Goal: Browse casually: Explore the website without a specific task or goal

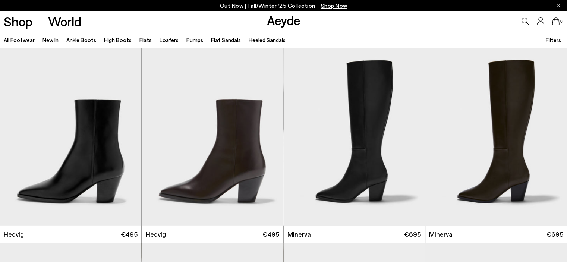
click at [111, 40] on link "High Boots" at bounding box center [118, 40] width 28 height 7
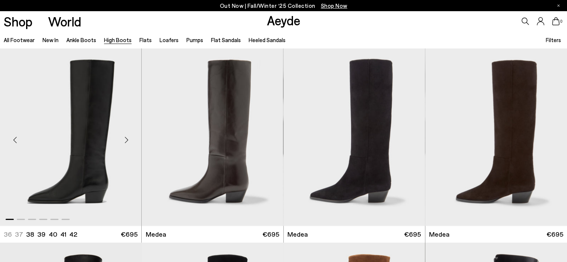
click at [124, 138] on div "Next slide" at bounding box center [126, 140] width 22 height 22
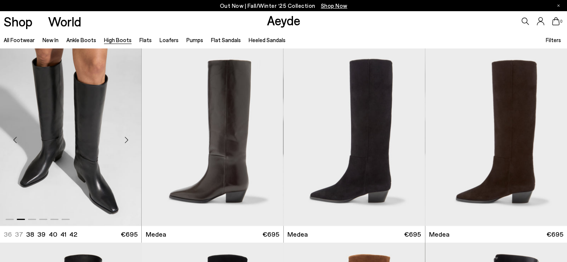
click at [124, 138] on div "Next slide" at bounding box center [126, 140] width 22 height 22
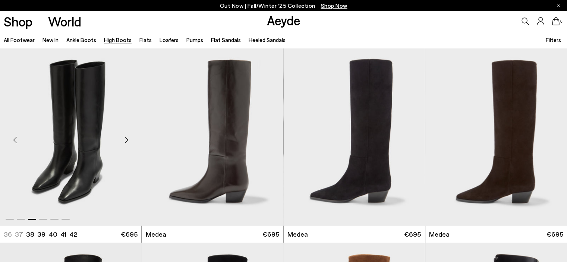
click at [18, 138] on div "Previous slide" at bounding box center [15, 140] width 22 height 22
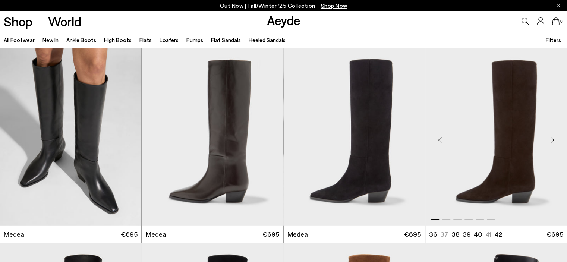
scroll to position [174, 0]
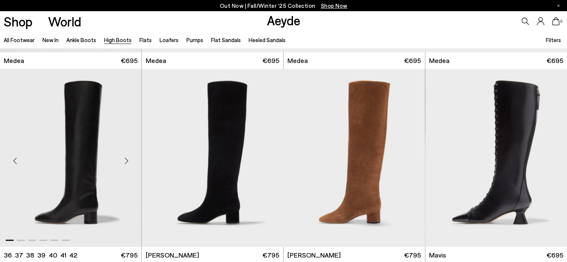
click at [127, 159] on div "Next slide" at bounding box center [126, 160] width 22 height 22
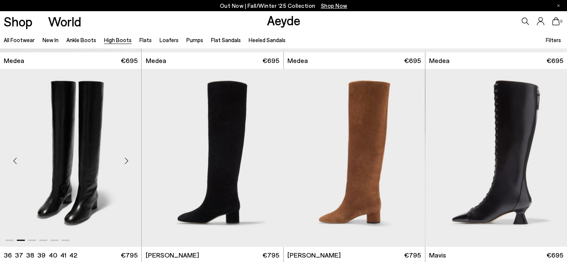
click at [127, 159] on div "Next slide" at bounding box center [126, 160] width 22 height 22
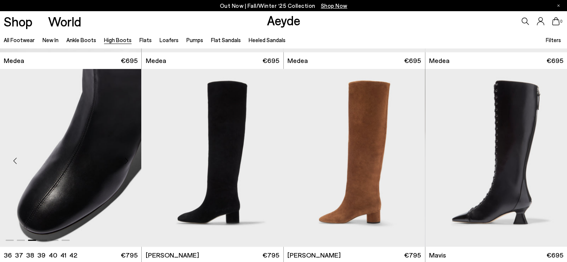
click at [127, 159] on div "Next slide" at bounding box center [126, 160] width 22 height 22
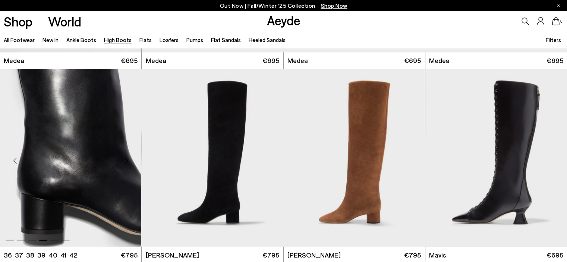
click at [127, 159] on div "Next slide" at bounding box center [126, 160] width 22 height 22
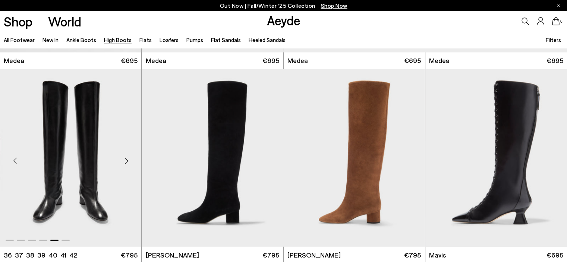
click at [127, 159] on div "Next slide" at bounding box center [126, 160] width 22 height 22
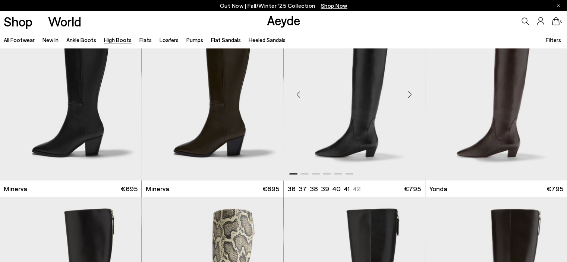
scroll to position [348, 0]
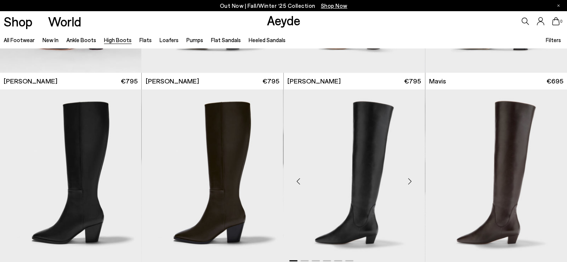
click at [412, 180] on div "Next slide" at bounding box center [410, 181] width 22 height 22
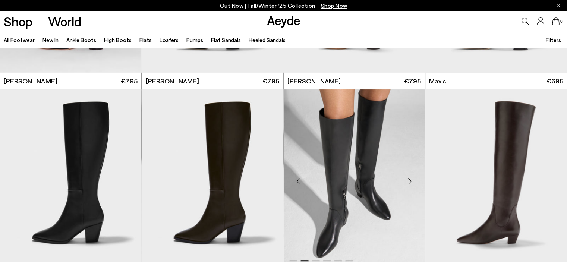
scroll to position [434, 0]
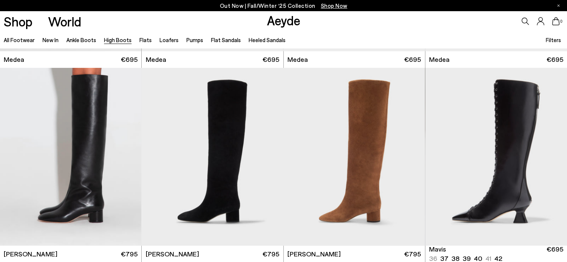
scroll to position [174, 0]
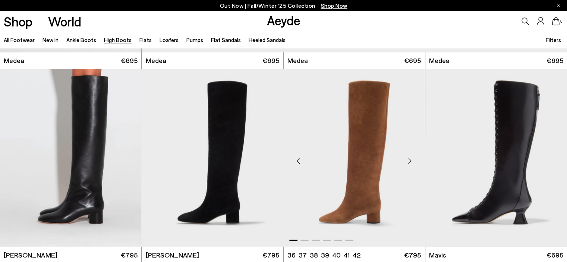
click at [408, 160] on div "Next slide" at bounding box center [410, 160] width 22 height 22
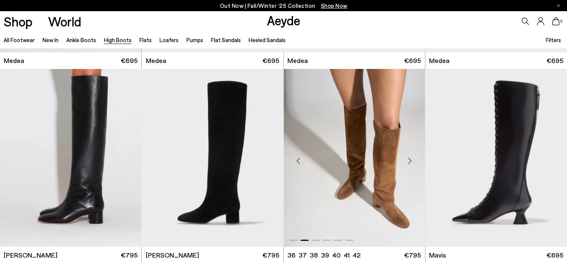
click at [408, 160] on div "Next slide" at bounding box center [410, 160] width 22 height 22
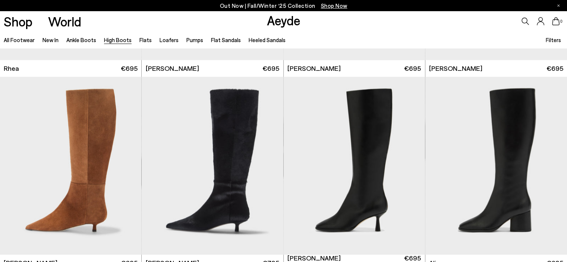
scroll to position [956, 0]
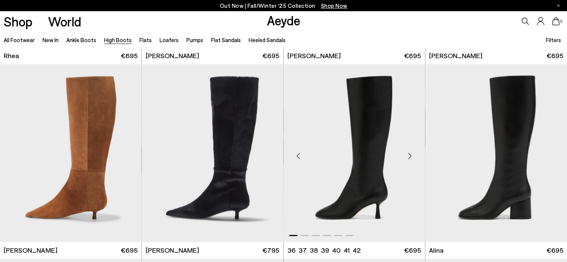
click at [407, 158] on div "Next slide" at bounding box center [410, 156] width 22 height 22
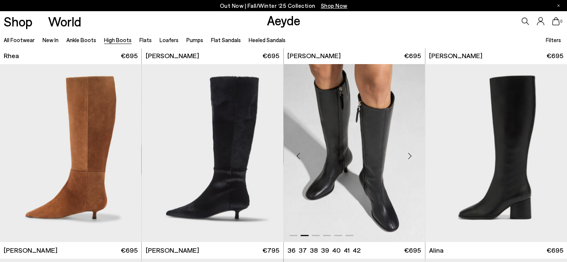
click at [407, 158] on div "Next slide" at bounding box center [410, 156] width 22 height 22
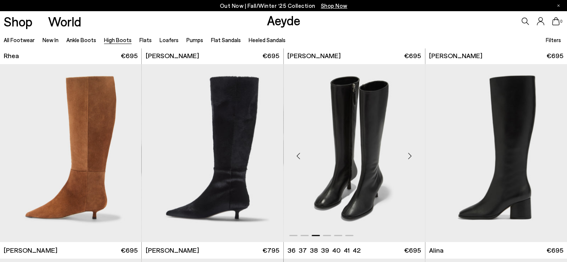
click at [407, 158] on div "Next slide" at bounding box center [410, 156] width 22 height 22
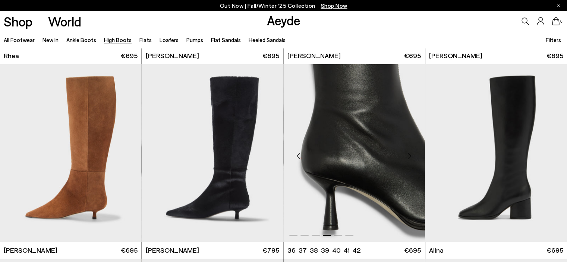
click at [296, 154] on div "Previous slide" at bounding box center [298, 156] width 22 height 22
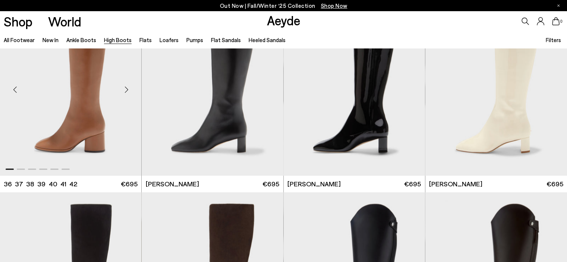
scroll to position [1130, 0]
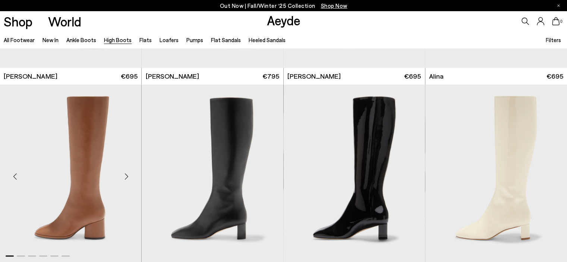
click at [125, 177] on div "Next slide" at bounding box center [126, 176] width 22 height 22
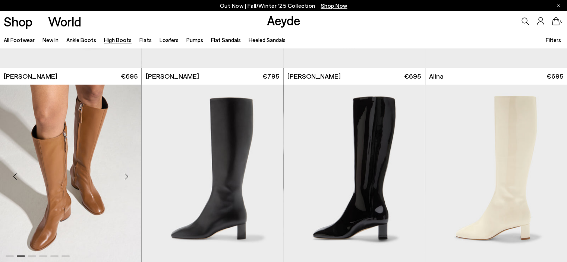
click at [125, 177] on div "Next slide" at bounding box center [126, 176] width 22 height 22
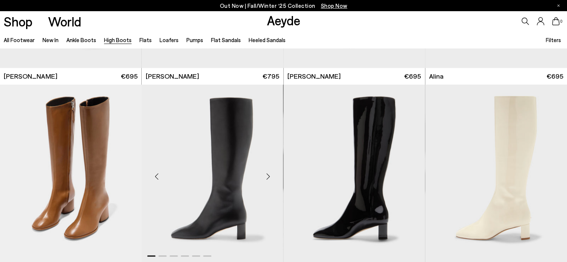
click at [268, 177] on div "Next slide" at bounding box center [268, 176] width 22 height 22
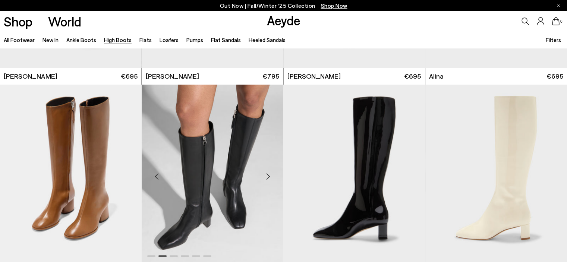
click at [268, 177] on div "Next slide" at bounding box center [268, 176] width 22 height 22
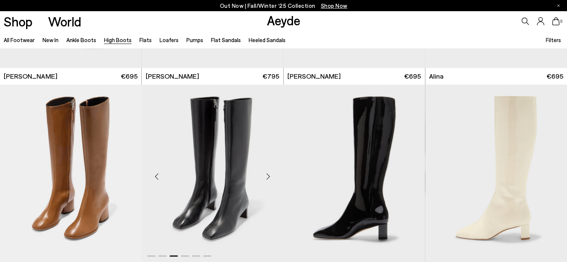
click at [268, 177] on div "Next slide" at bounding box center [268, 176] width 22 height 22
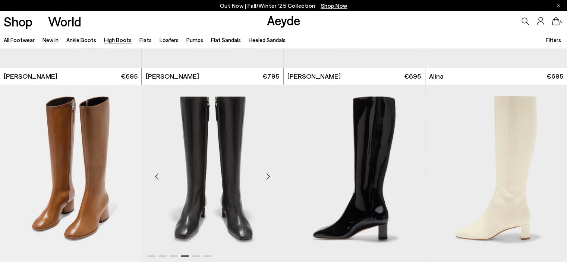
click at [268, 177] on div "Next slide" at bounding box center [268, 176] width 22 height 22
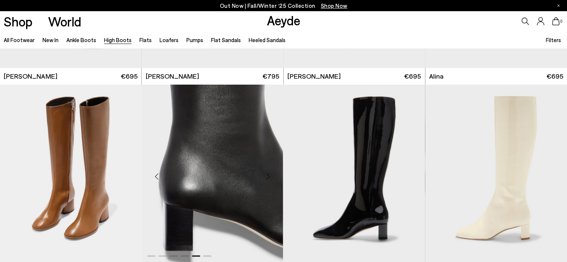
click at [268, 177] on div "Next slide" at bounding box center [268, 176] width 22 height 22
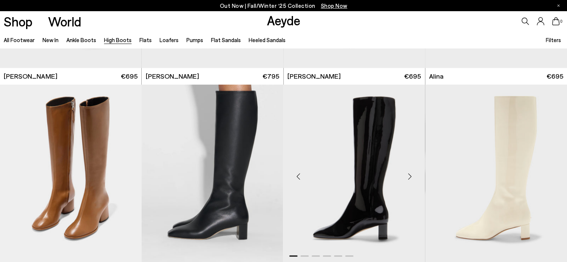
click at [410, 178] on div "Next slide" at bounding box center [410, 176] width 22 height 22
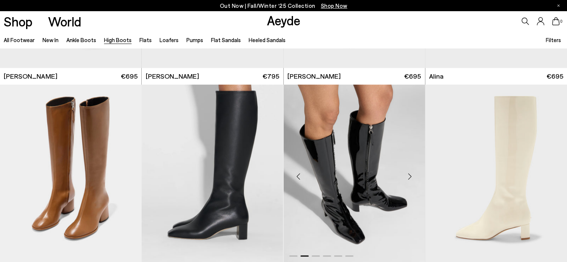
click at [410, 178] on div "Next slide" at bounding box center [410, 176] width 22 height 22
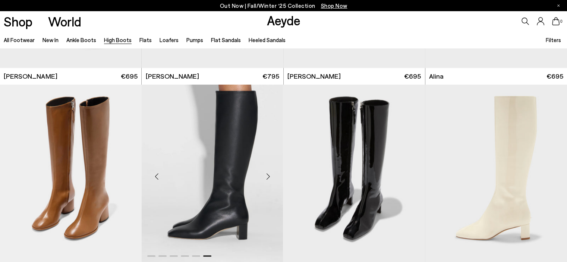
click at [267, 176] on div "Next slide" at bounding box center [268, 176] width 22 height 22
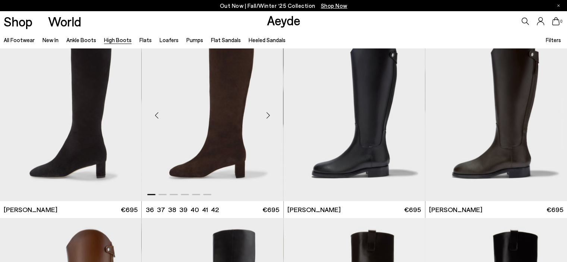
scroll to position [1304, 0]
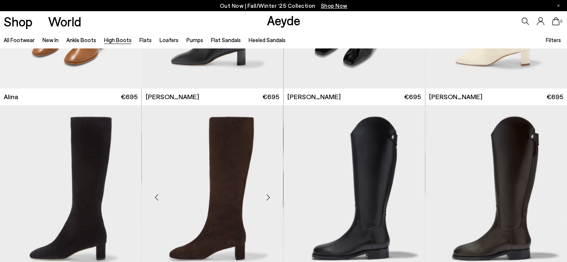
click at [267, 196] on div "Next slide" at bounding box center [268, 196] width 22 height 22
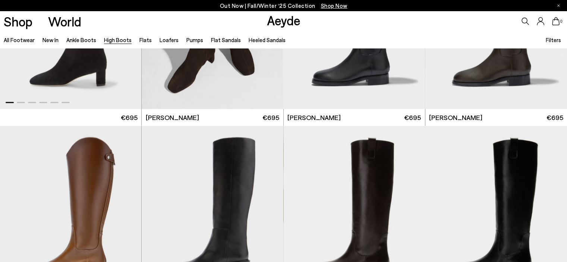
scroll to position [1564, 0]
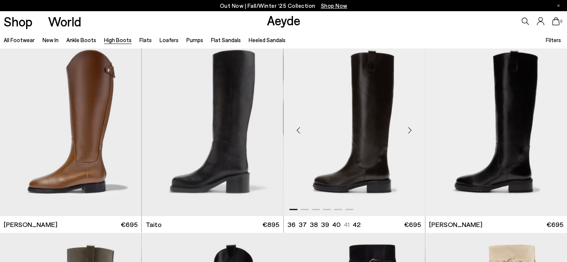
click at [409, 131] on div "Next slide" at bounding box center [410, 130] width 22 height 22
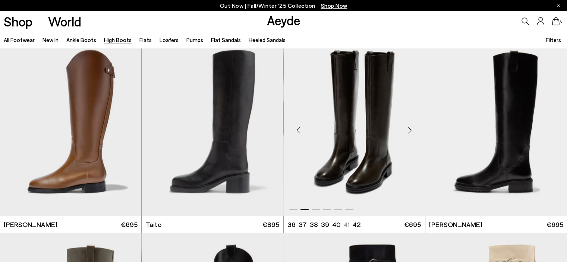
click at [409, 131] on div "Next slide" at bounding box center [410, 130] width 22 height 22
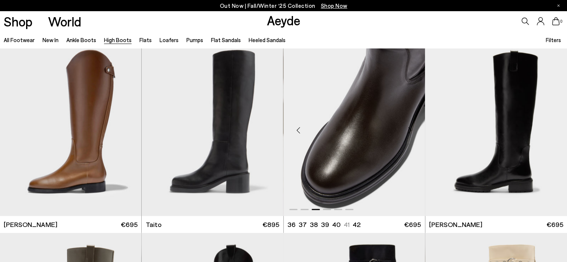
click at [409, 131] on div "Next slide" at bounding box center [410, 130] width 22 height 22
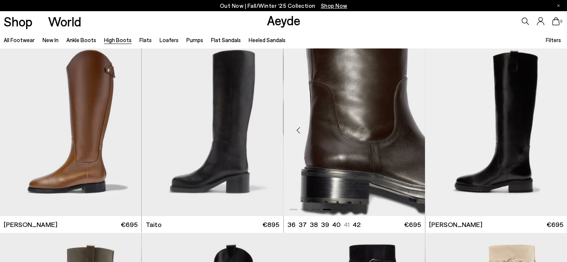
click at [409, 131] on div "Next slide" at bounding box center [410, 130] width 22 height 22
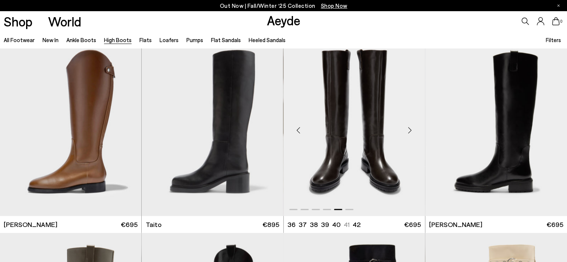
click at [409, 131] on div "Next slide" at bounding box center [410, 130] width 22 height 22
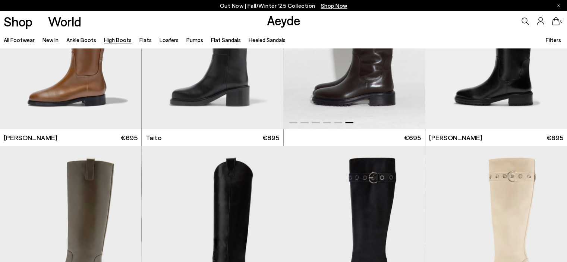
scroll to position [1738, 0]
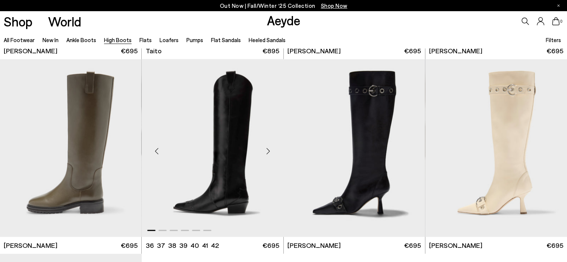
click at [268, 151] on div "Next slide" at bounding box center [268, 151] width 22 height 22
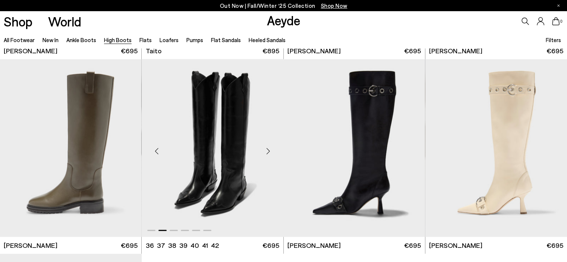
click at [268, 151] on div "Next slide" at bounding box center [268, 151] width 22 height 22
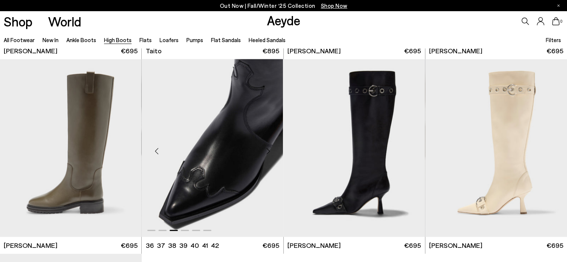
click at [268, 151] on div "Next slide" at bounding box center [268, 151] width 22 height 22
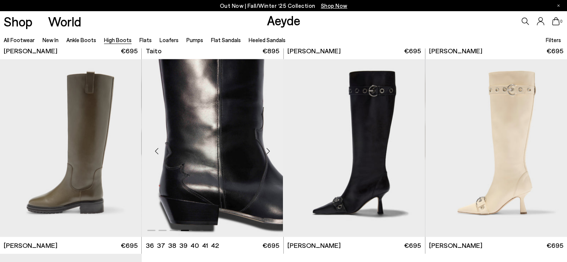
click at [268, 151] on div "Next slide" at bounding box center [268, 151] width 22 height 22
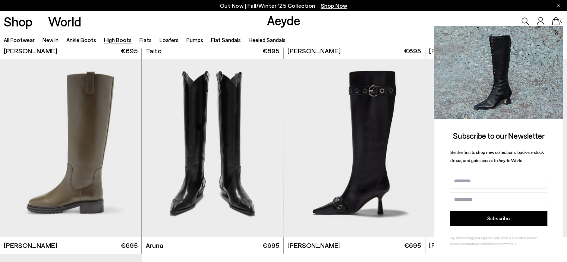
click at [556, 35] on icon at bounding box center [556, 33] width 10 height 10
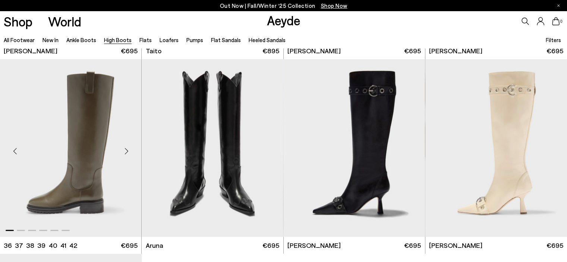
click at [125, 155] on div "Next slide" at bounding box center [126, 151] width 22 height 22
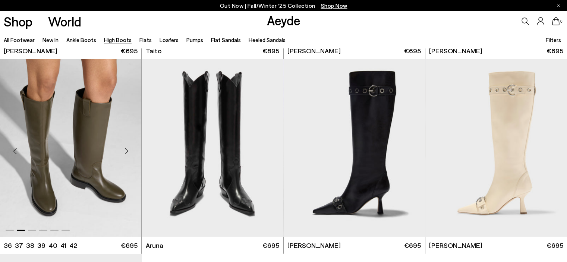
click at [123, 152] on div "Next slide" at bounding box center [126, 151] width 22 height 22
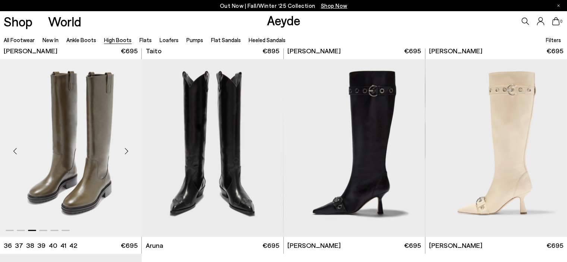
click at [123, 152] on div "Next slide" at bounding box center [126, 151] width 22 height 22
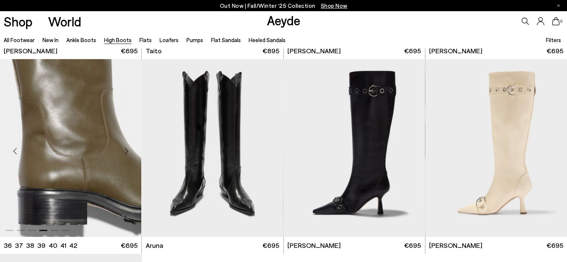
click at [123, 152] on div "Next slide" at bounding box center [126, 151] width 22 height 22
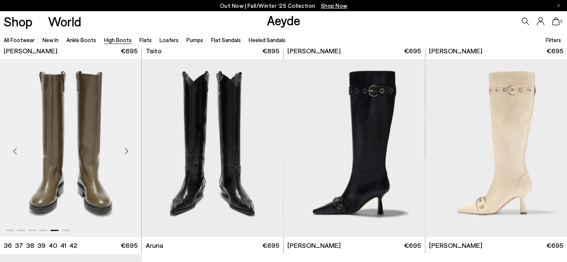
click at [123, 152] on div "Next slide" at bounding box center [126, 151] width 22 height 22
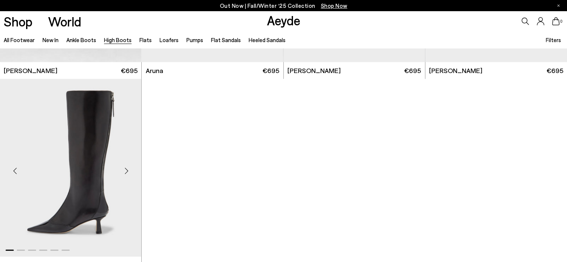
scroll to position [1910, 0]
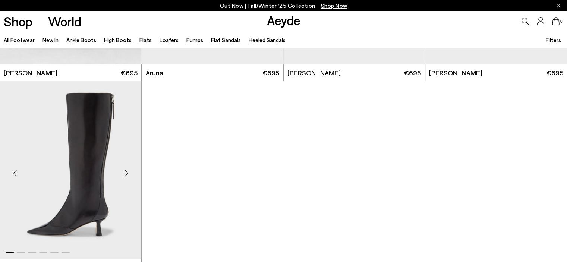
click at [124, 175] on div "Next slide" at bounding box center [126, 173] width 22 height 22
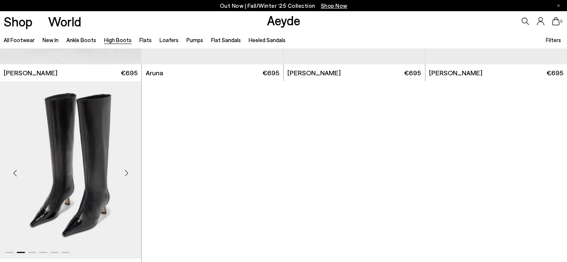
click at [124, 175] on div "Next slide" at bounding box center [126, 173] width 22 height 22
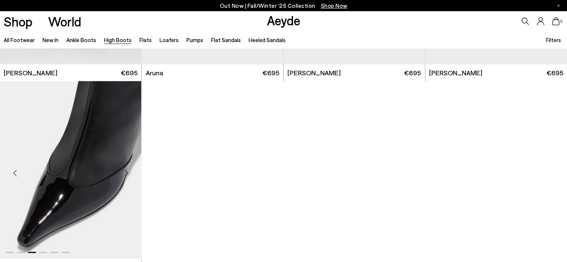
click at [124, 175] on div "Next slide" at bounding box center [126, 173] width 22 height 22
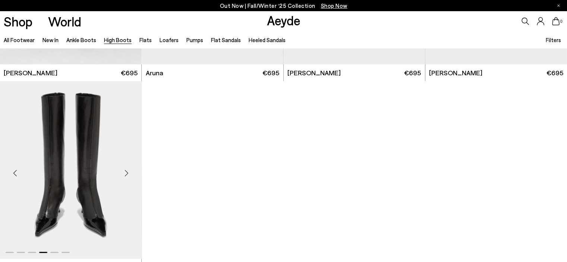
click at [124, 175] on div "Next slide" at bounding box center [126, 173] width 22 height 22
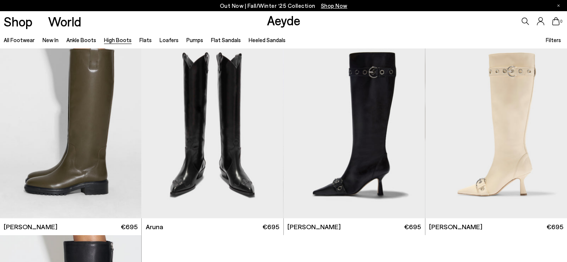
scroll to position [1736, 0]
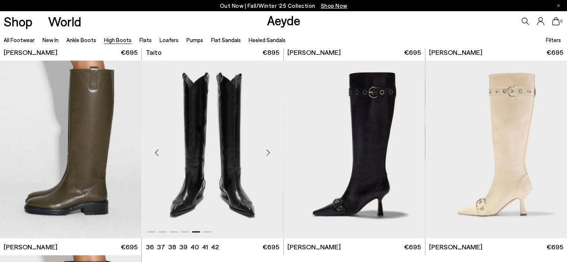
click at [265, 152] on div "Next slide" at bounding box center [268, 153] width 22 height 22
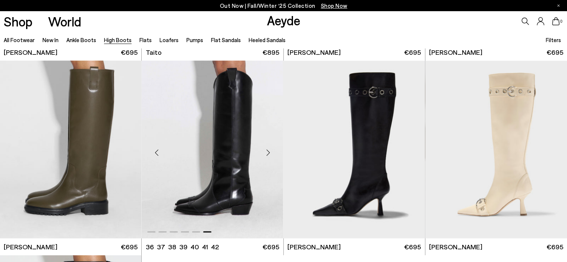
click at [265, 152] on div "Next slide" at bounding box center [268, 153] width 22 height 22
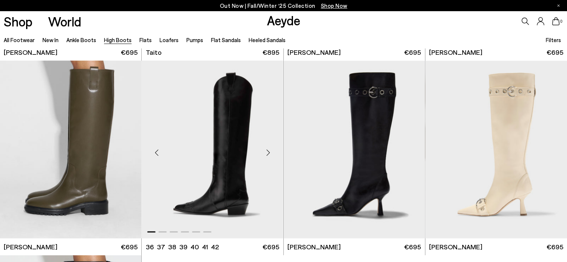
click at [265, 152] on div "Next slide" at bounding box center [268, 153] width 22 height 22
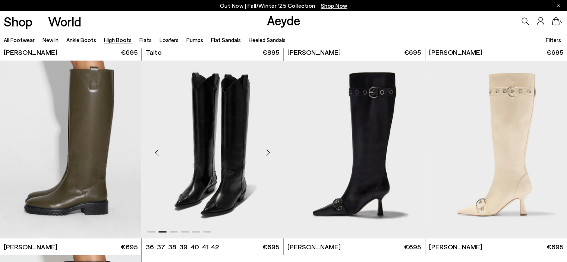
click at [265, 152] on div "Next slide" at bounding box center [268, 153] width 22 height 22
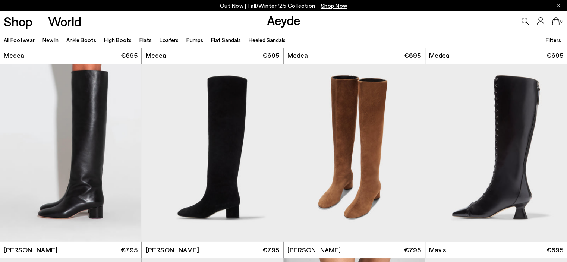
scroll to position [172, 0]
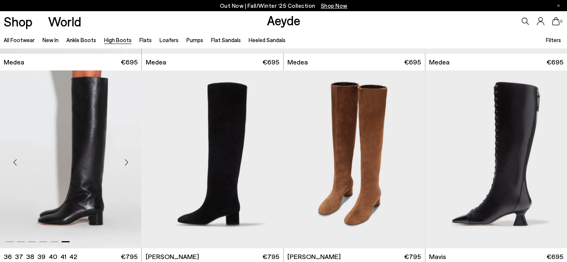
click at [125, 161] on div "Next slide" at bounding box center [126, 162] width 22 height 22
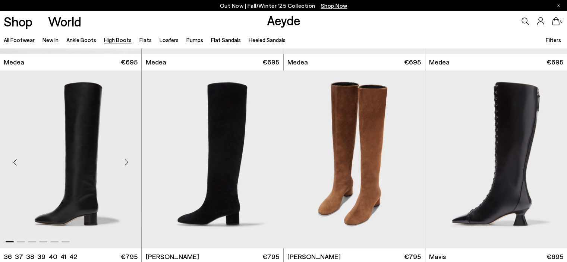
click at [126, 163] on div "Next slide" at bounding box center [126, 162] width 22 height 22
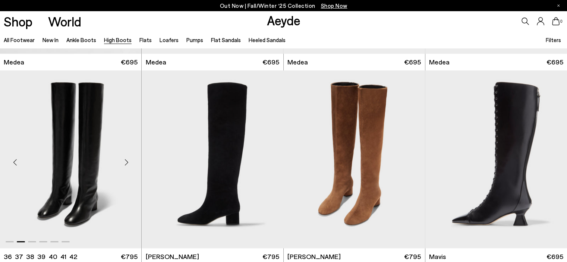
scroll to position [346, 0]
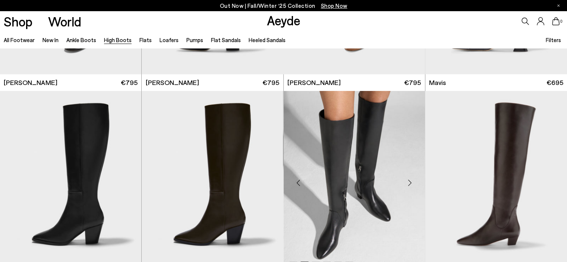
click at [412, 179] on div "Next slide" at bounding box center [410, 182] width 22 height 22
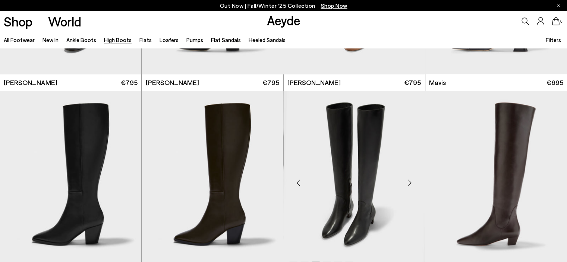
click at [412, 179] on div "Next slide" at bounding box center [410, 182] width 22 height 22
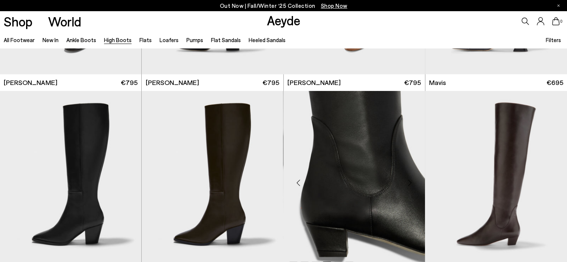
click at [296, 182] on div "Previous slide" at bounding box center [298, 182] width 22 height 22
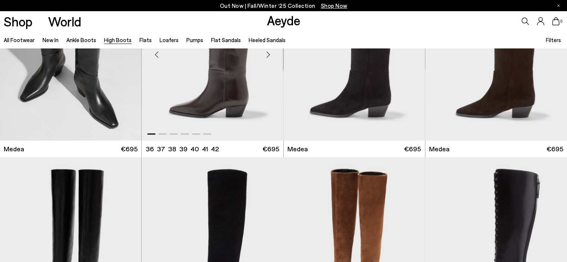
scroll to position [0, 0]
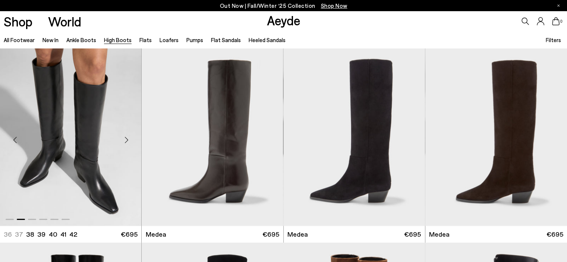
click at [125, 137] on div "Next slide" at bounding box center [126, 140] width 22 height 22
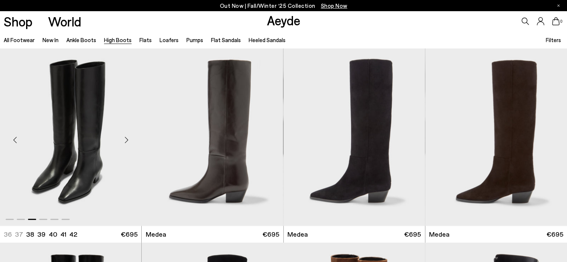
click at [124, 138] on div "Next slide" at bounding box center [126, 140] width 22 height 22
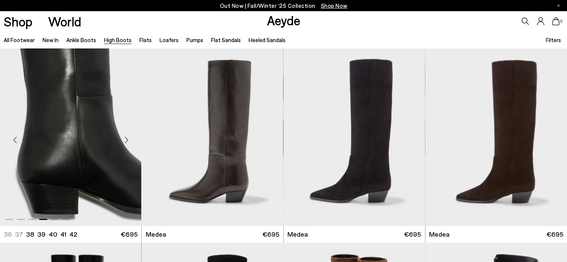
click at [124, 138] on div "Next slide" at bounding box center [126, 140] width 22 height 22
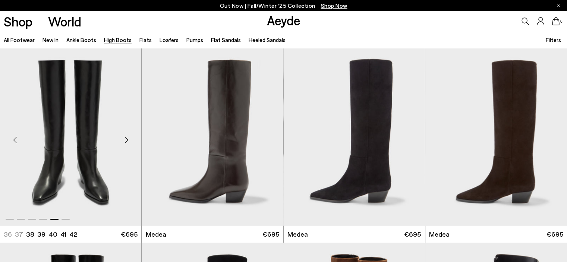
click at [124, 138] on div "Next slide" at bounding box center [126, 140] width 22 height 22
